Goal: Transaction & Acquisition: Purchase product/service

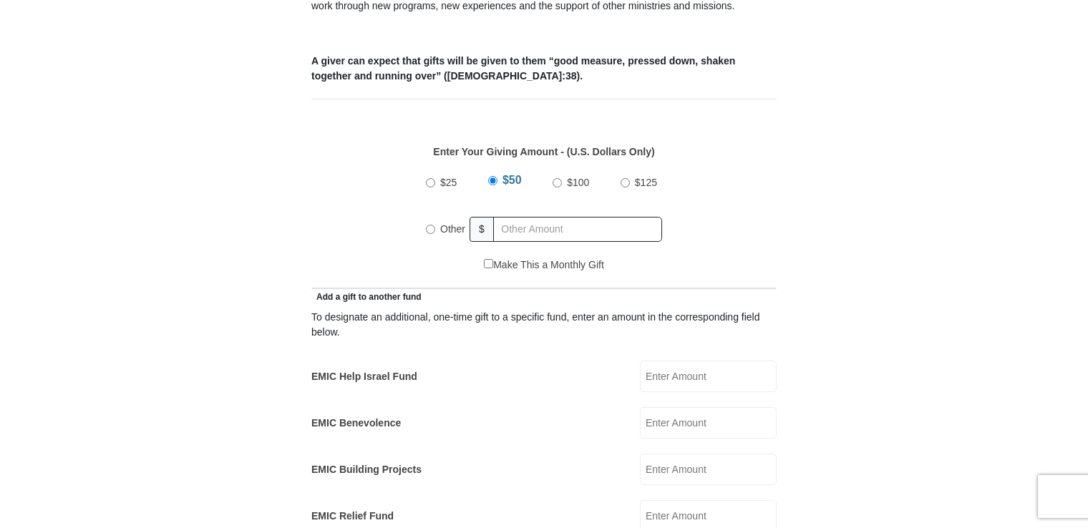
scroll to position [572, 0]
radio input "true"
click at [541, 216] on input "text" at bounding box center [580, 228] width 164 height 25
type input "300.00"
type input "00"
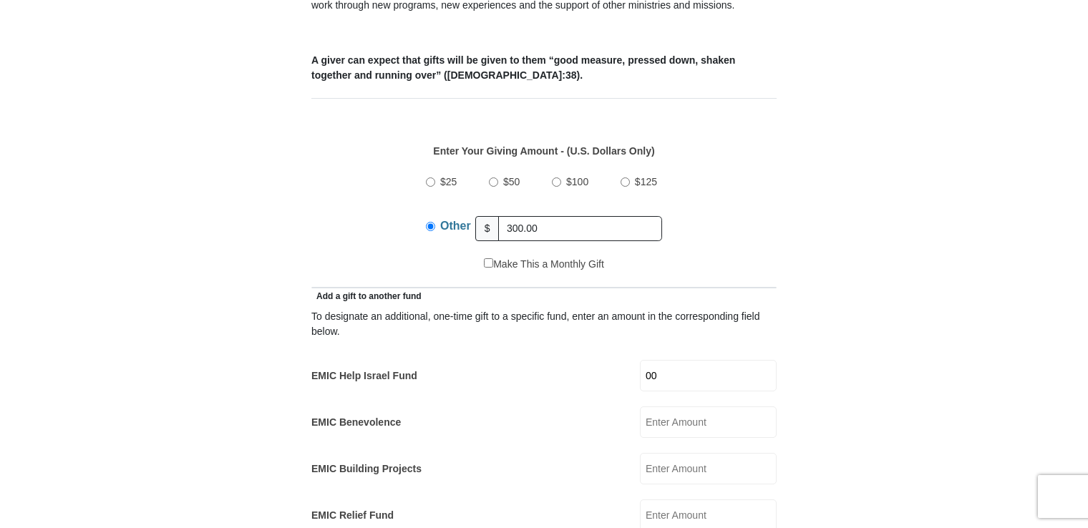
type input "Roger"
type input "Bryant"
type input "rbryant049@gmail.com"
type input "1681 Maple Lane, Dayton, OH, USA"
type input "Beavercreek, Ohio"
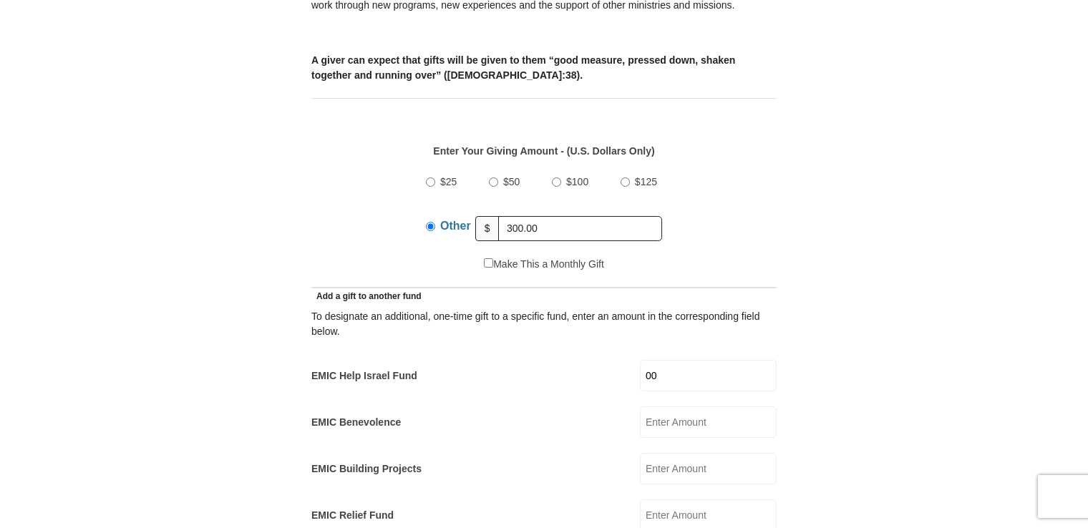
select select "OH"
type input "45432"
type input "9376455581"
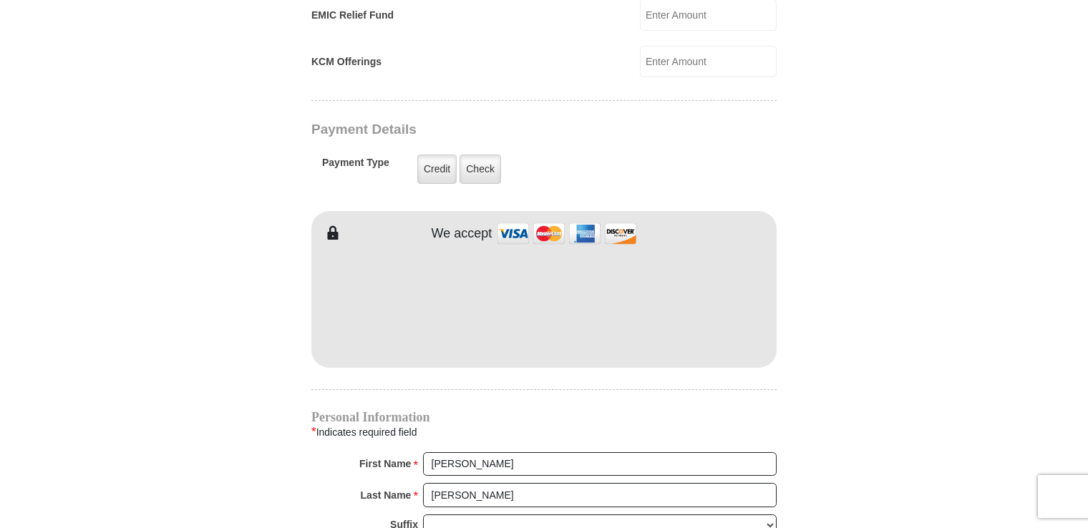
scroll to position [1073, 0]
click at [478, 154] on label "Check" at bounding box center [480, 168] width 42 height 29
click at [0, 0] on input "Check" at bounding box center [0, 0] width 0 height 0
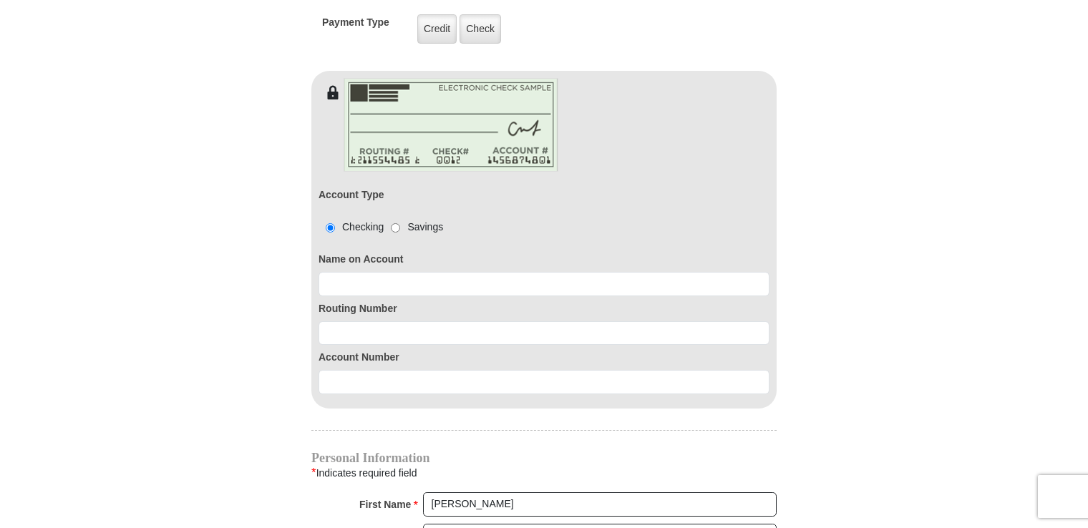
scroll to position [1217, 0]
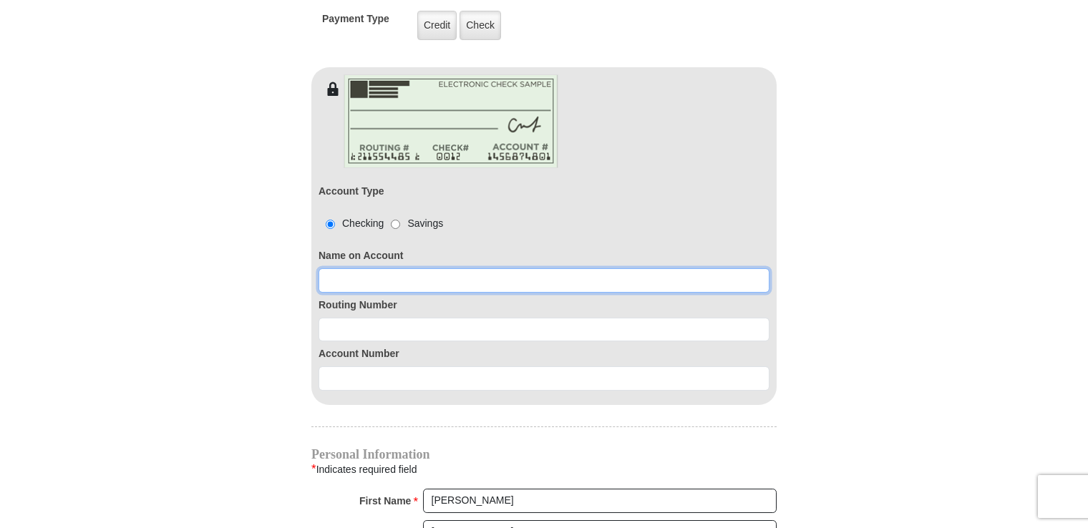
click at [476, 268] on input at bounding box center [543, 280] width 451 height 24
type input "Rodger Bryant"
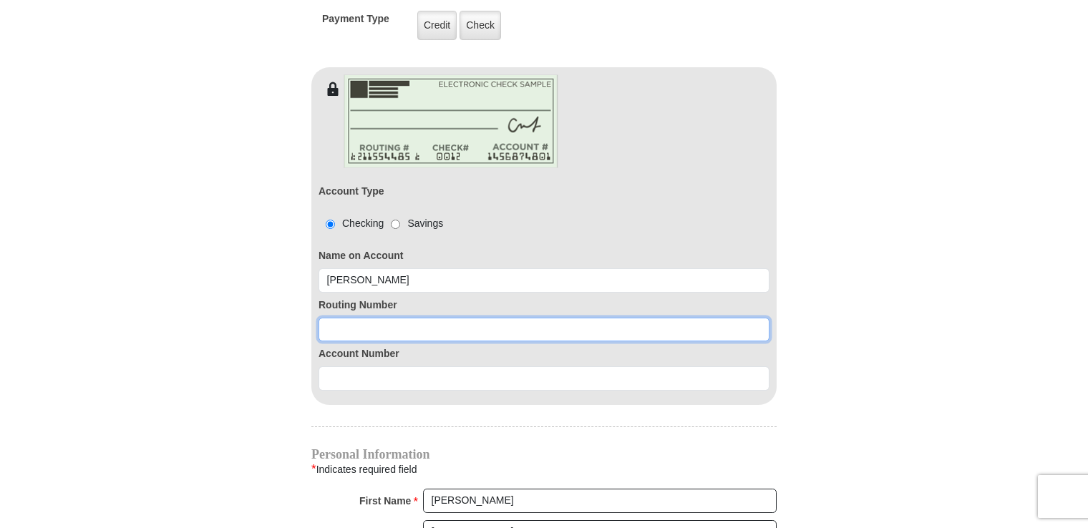
click at [406, 318] on input at bounding box center [543, 330] width 451 height 24
type input "242279408"
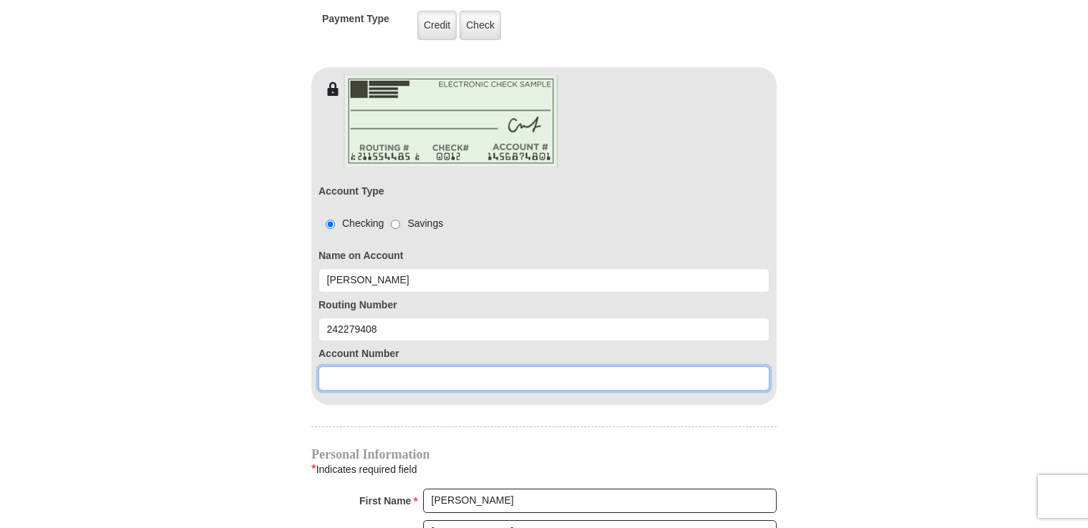
click at [427, 366] on input at bounding box center [543, 378] width 451 height 24
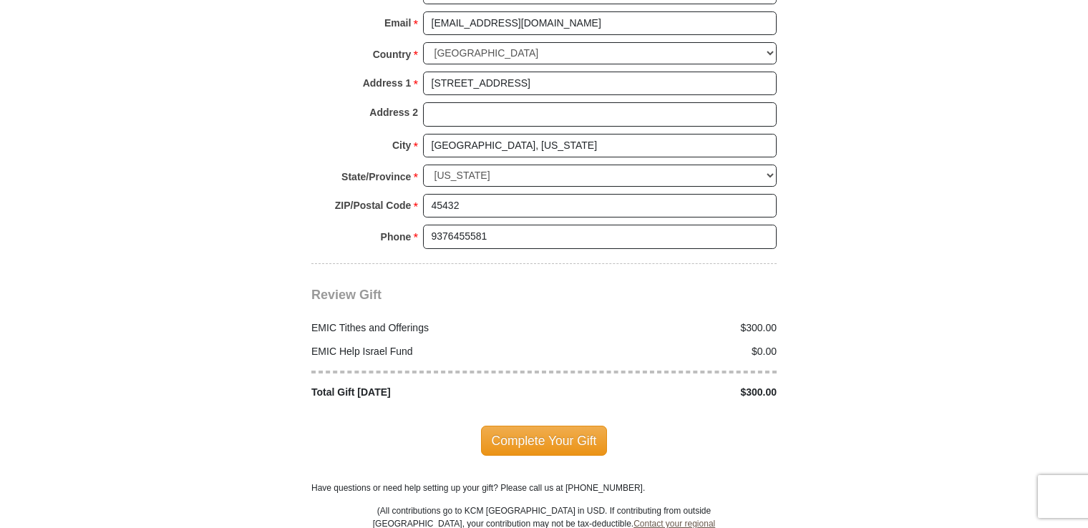
scroll to position [1789, 0]
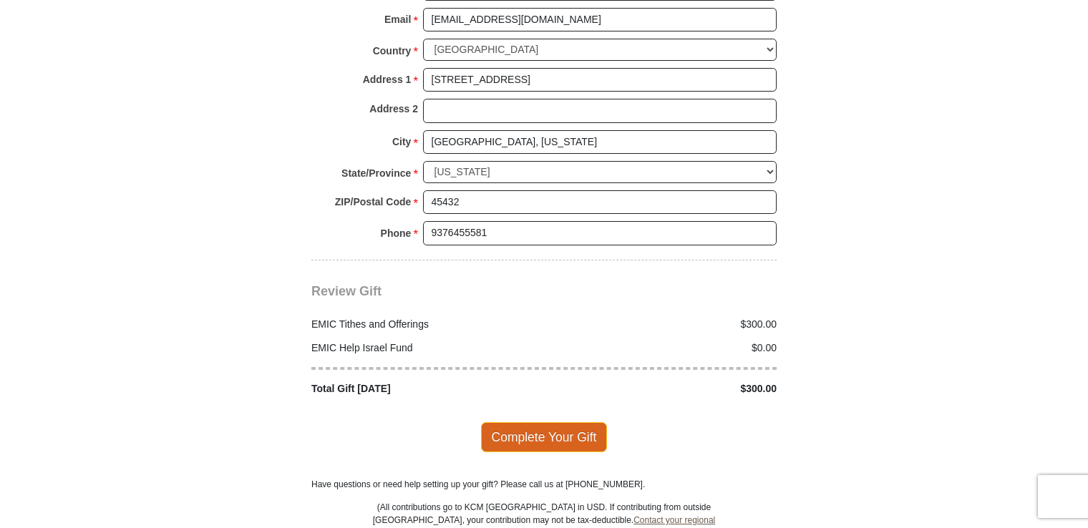
type input "1900008474698"
click at [538, 422] on span "Complete Your Gift" at bounding box center [544, 437] width 127 height 30
